Goal: Use online tool/utility: Utilize a website feature to perform a specific function

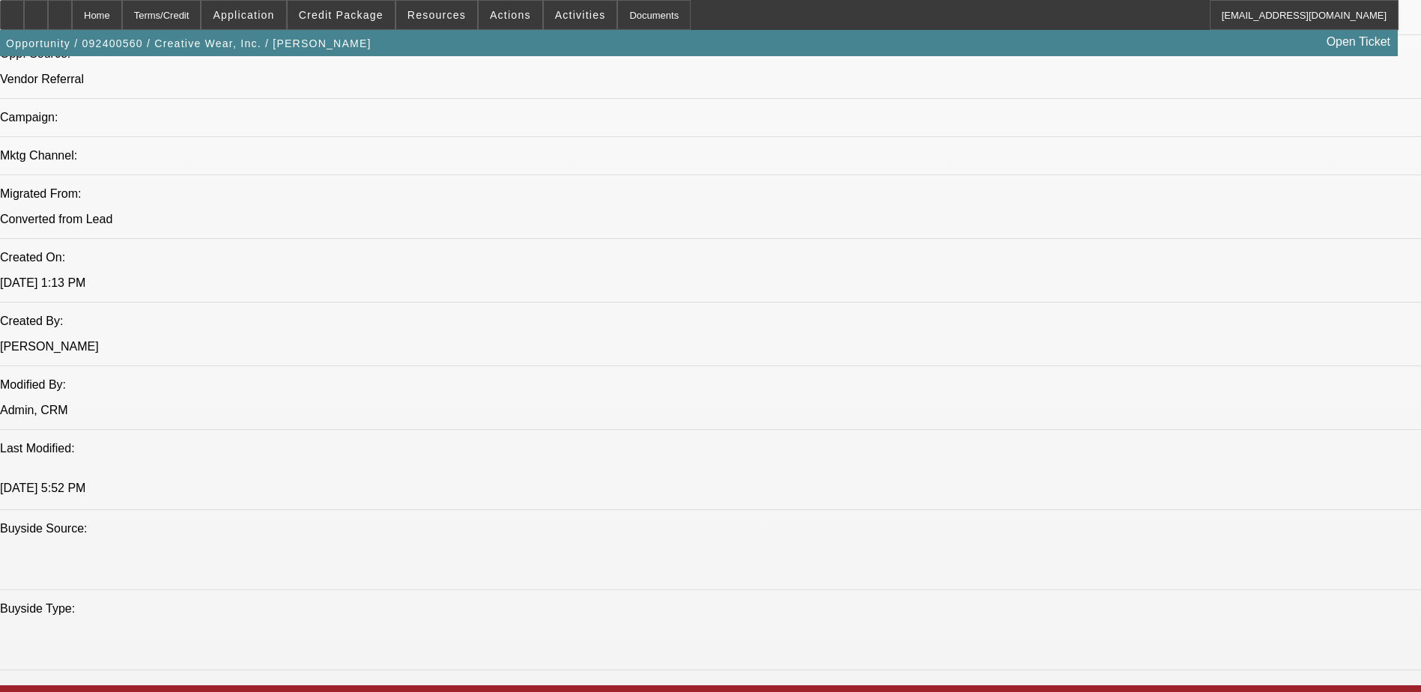
select select "0"
select select "2"
select select "0"
select select "2"
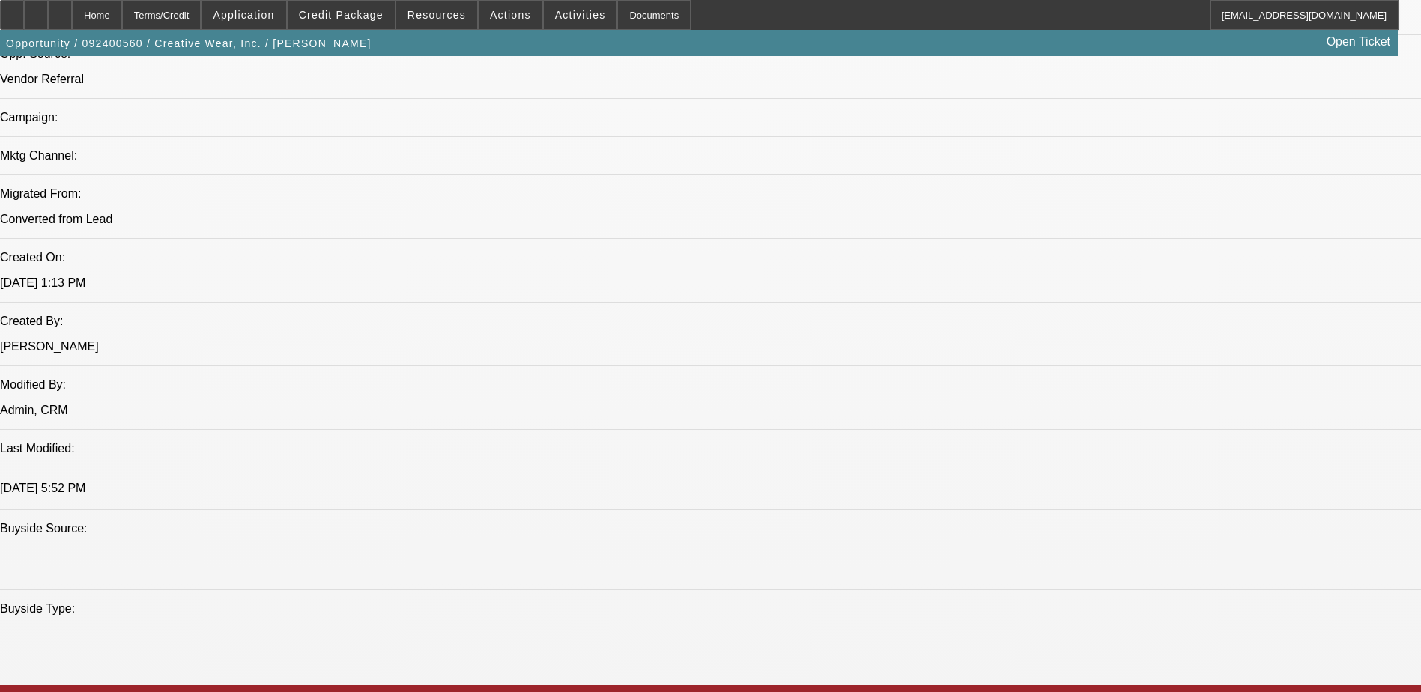
select select "0"
select select "2"
select select "0"
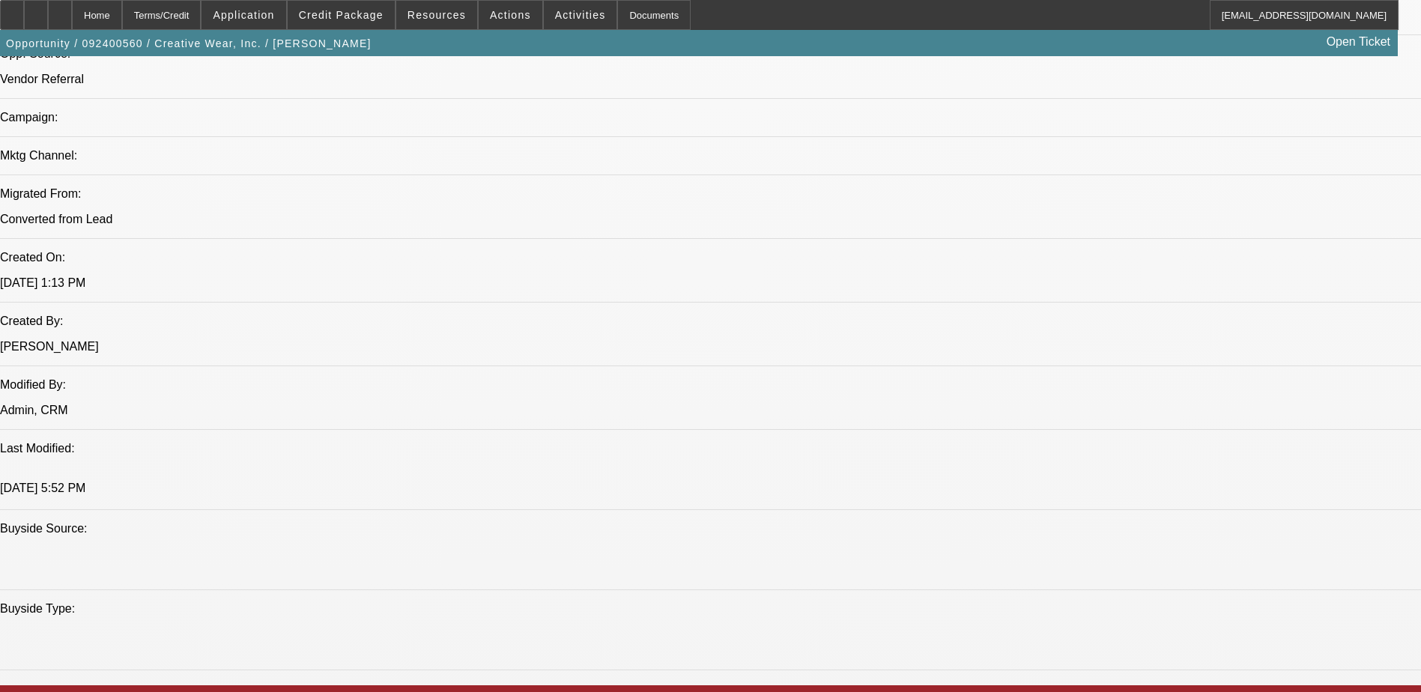
select select "2"
select select "0"
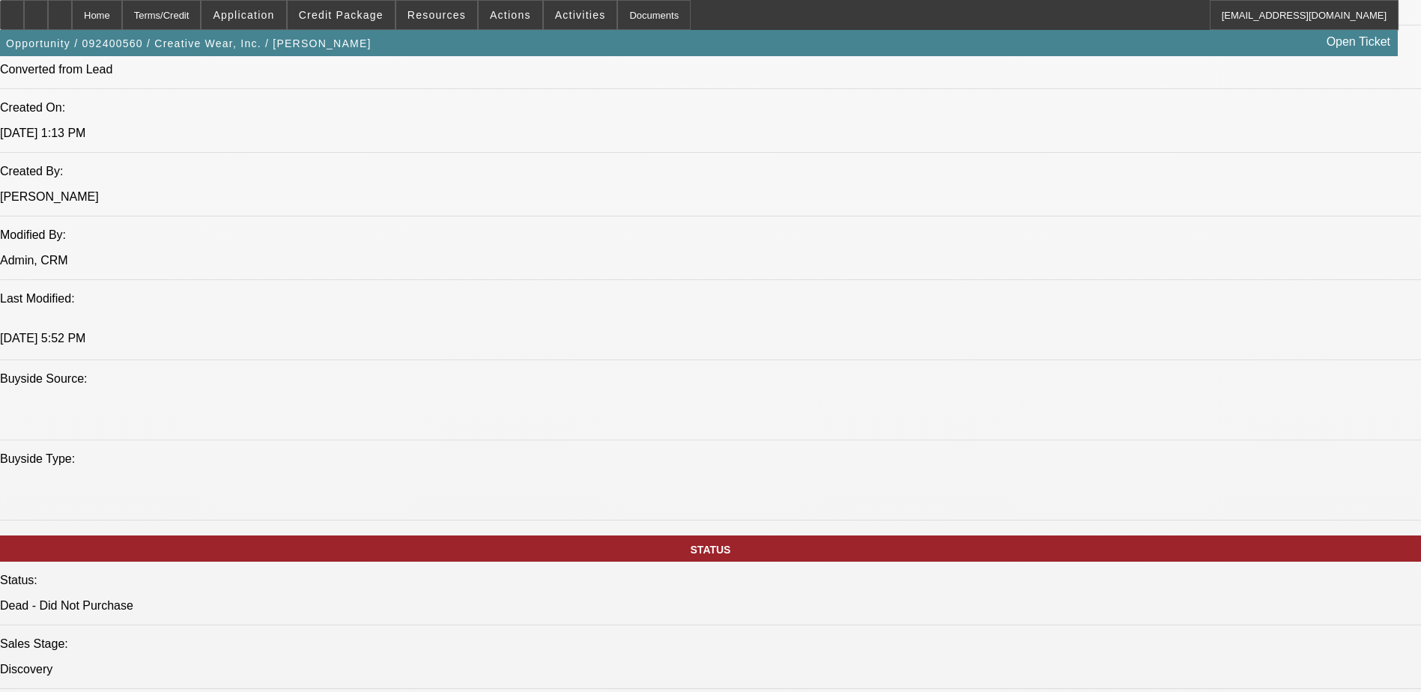
select select "1"
select select "2"
select select "6"
select select "1"
select select "2"
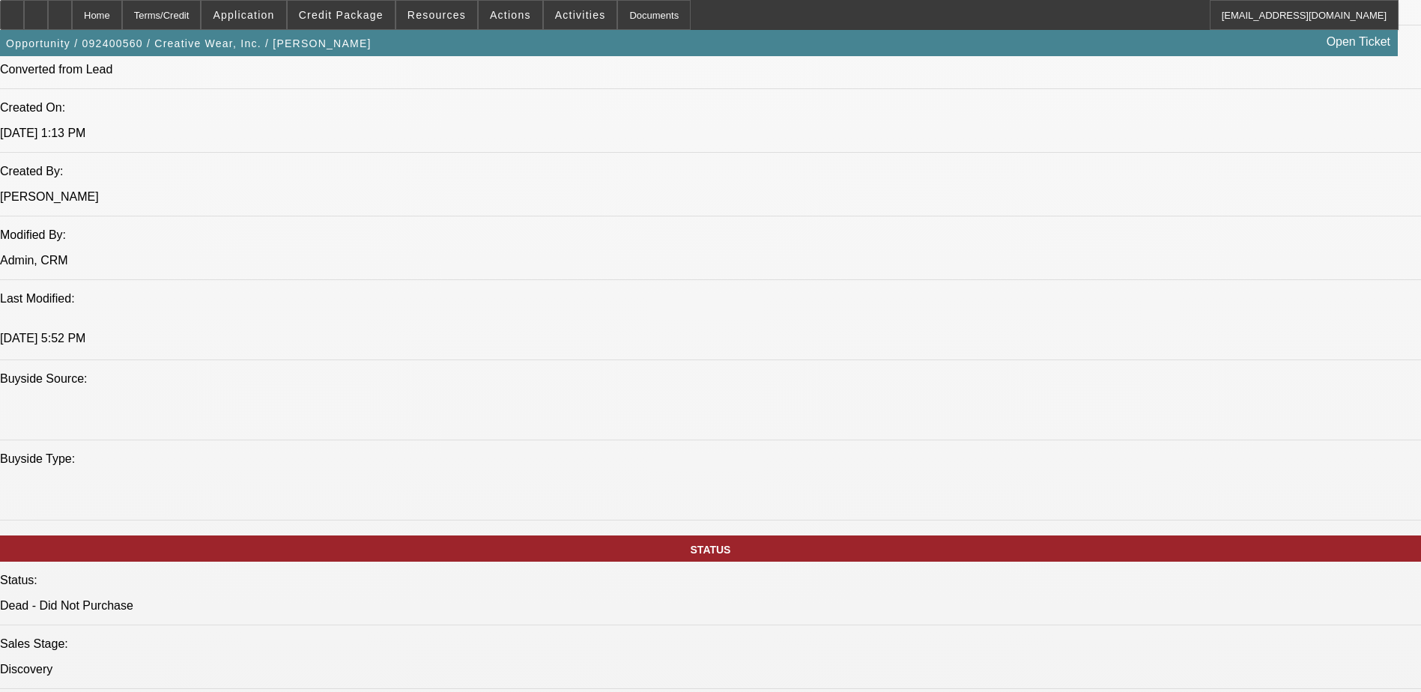
select select "6"
select select "1"
select select "2"
select select "6"
select select "1"
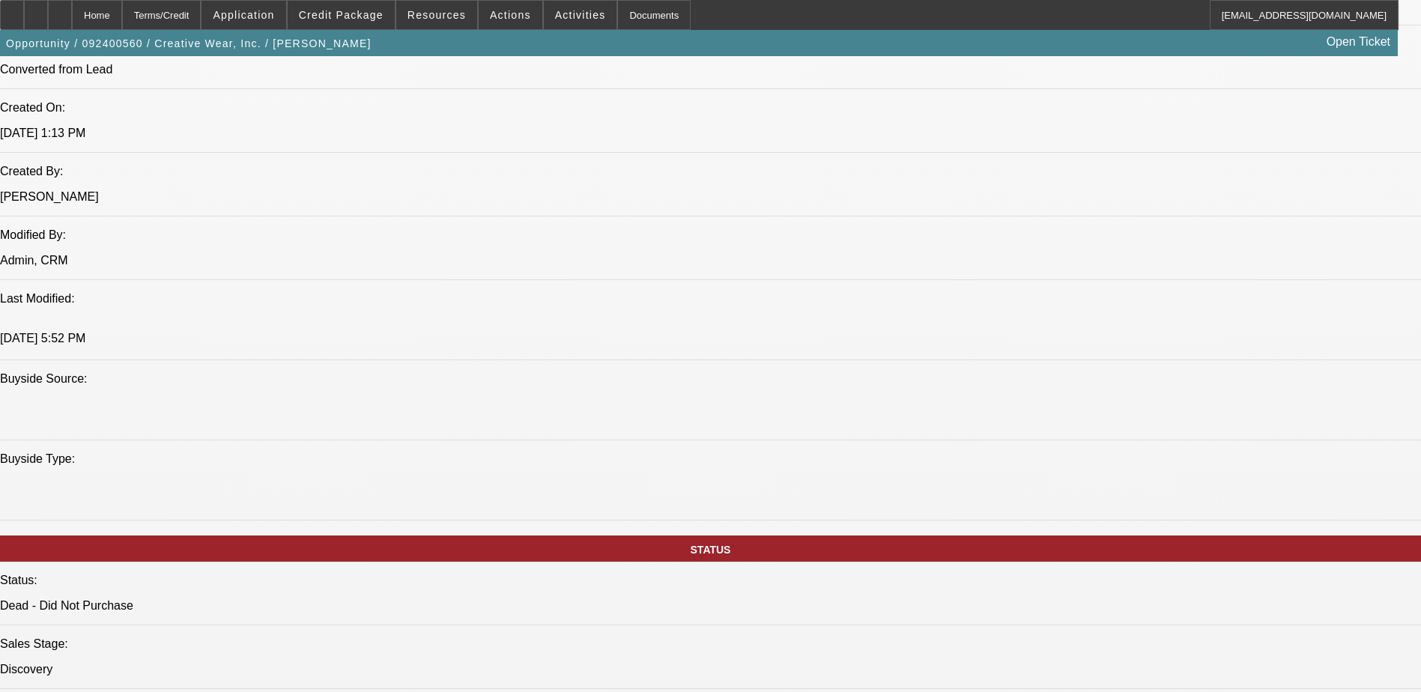
select select "2"
select select "6"
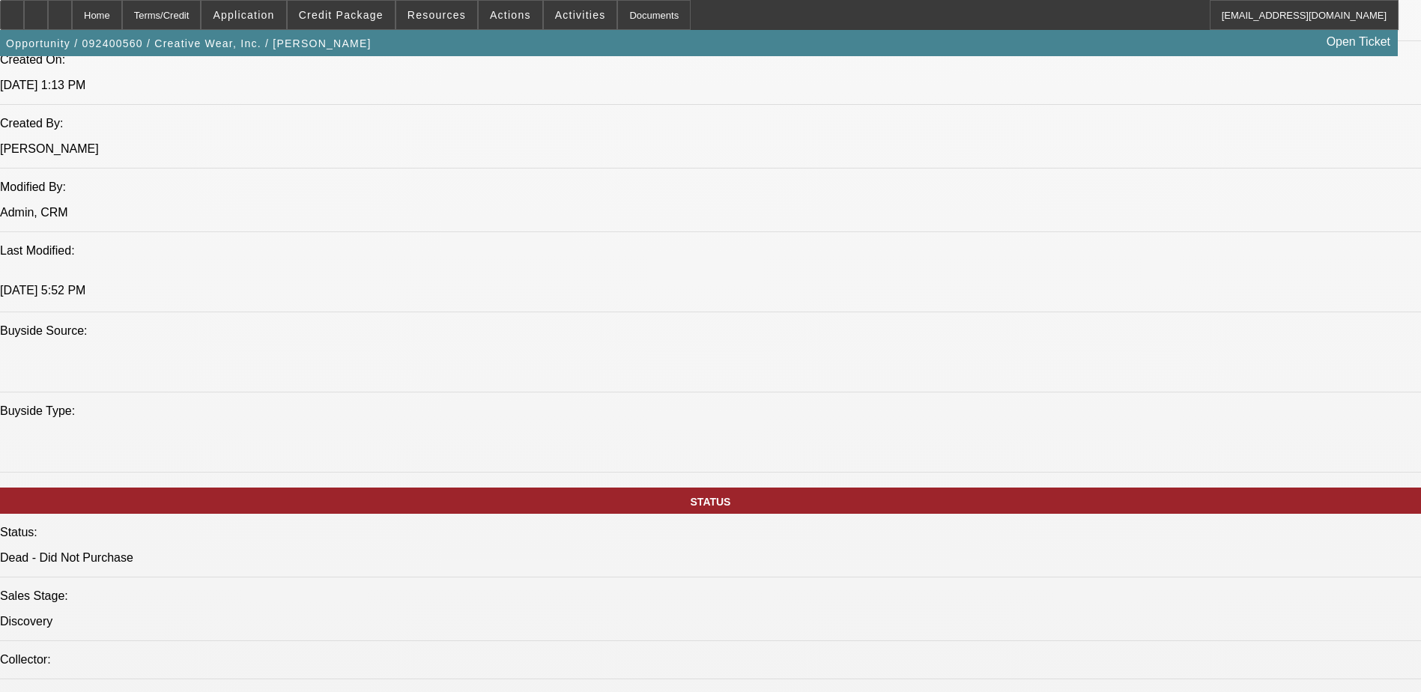
scroll to position [1239, 0]
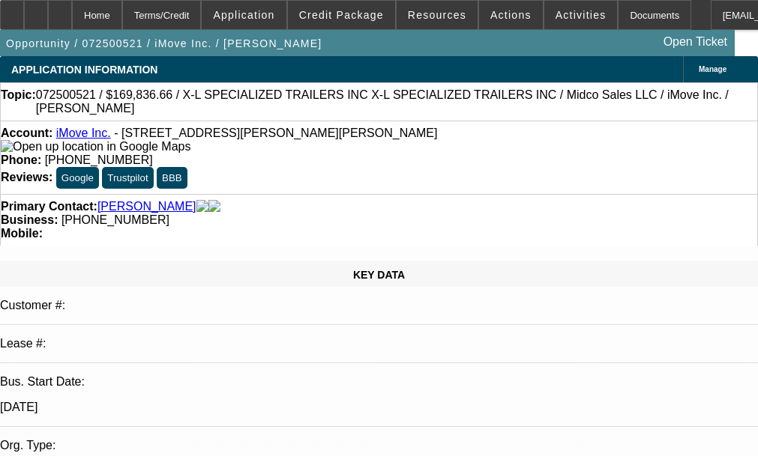
select select "0"
select select "0.1"
select select "0"
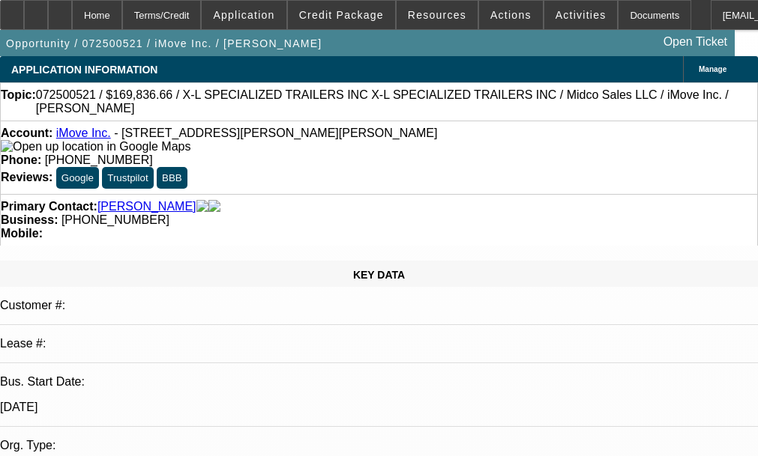
select select "0"
select select "1"
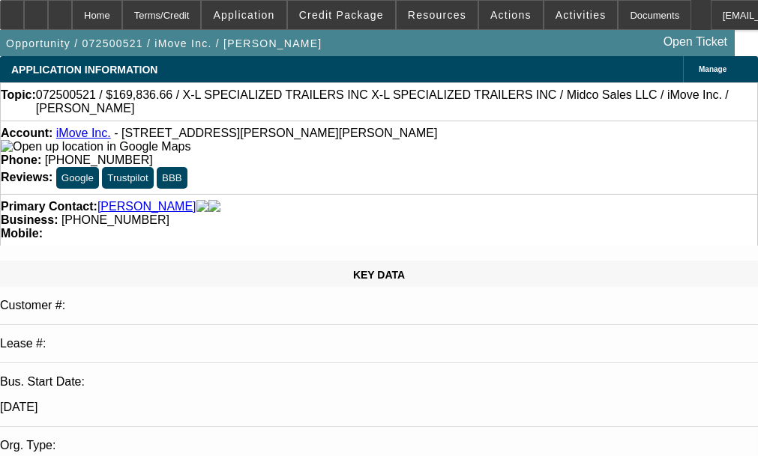
select select "1"
select select "4"
select select "1"
select select "6"
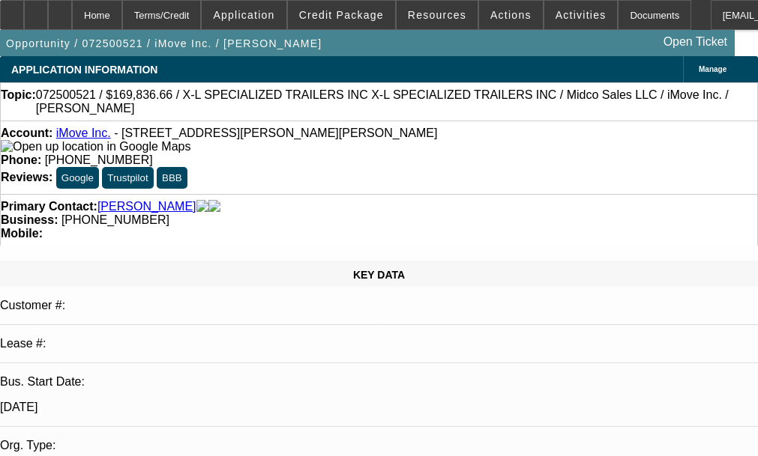
select select "1"
select select "6"
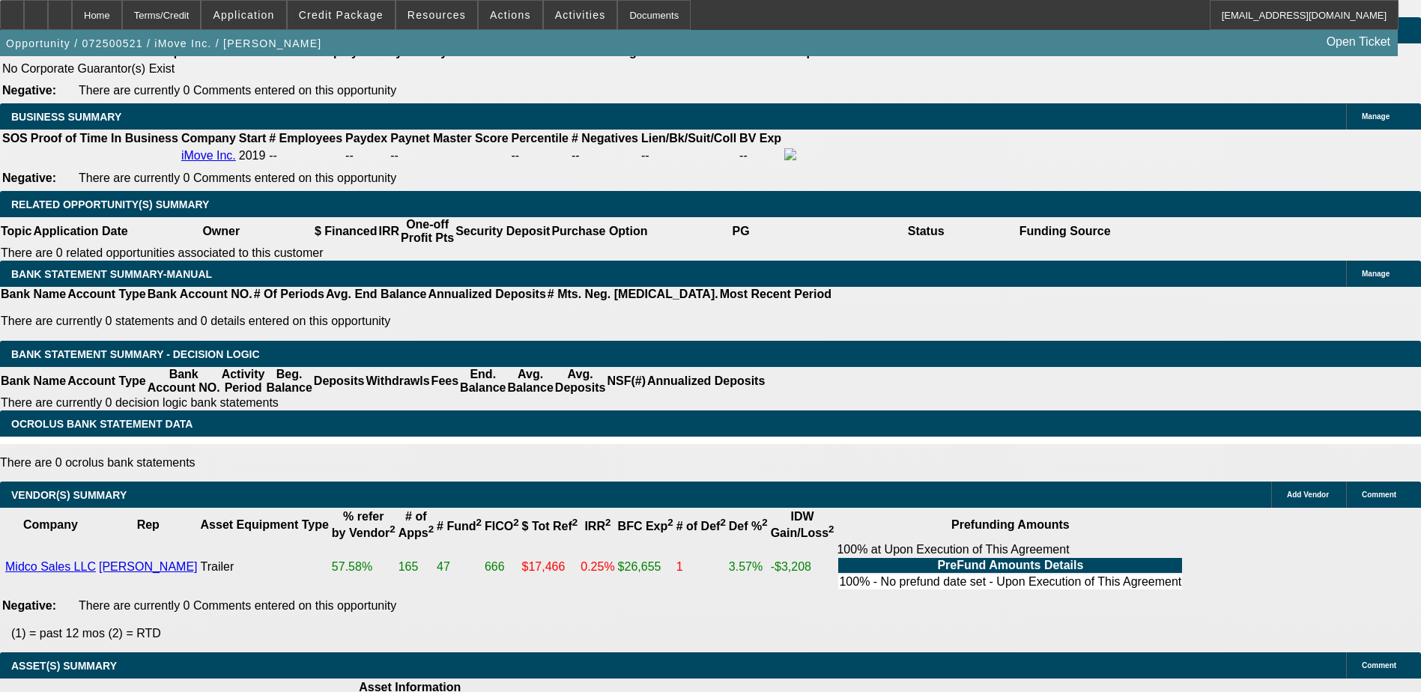
scroll to position [2398, 0]
